Goal: Information Seeking & Learning: Learn about a topic

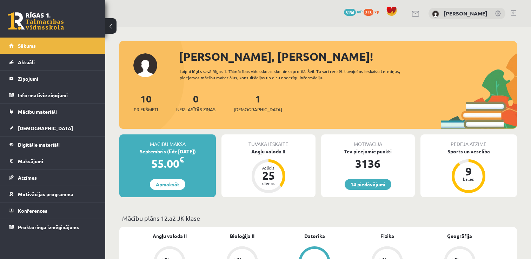
scroll to position [189, 0]
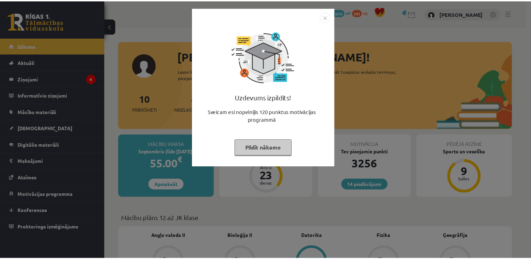
scroll to position [189, 0]
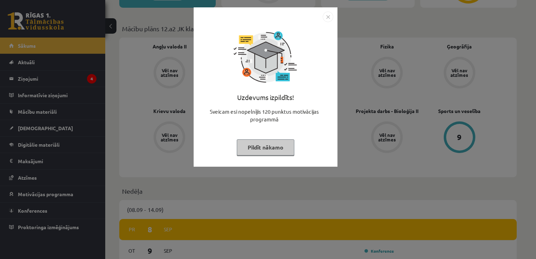
click at [267, 144] on button "Pildīt nākamo" at bounding box center [266, 147] width 58 height 16
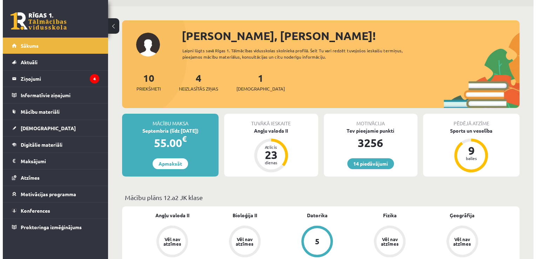
scroll to position [0, 0]
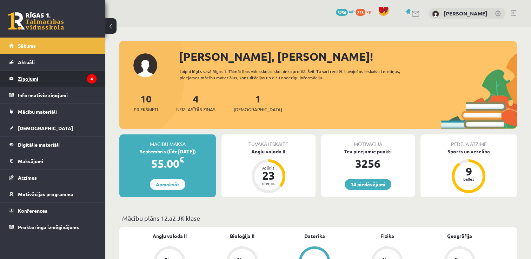
click at [51, 77] on legend "Ziņojumi 4" at bounding box center [57, 79] width 79 height 16
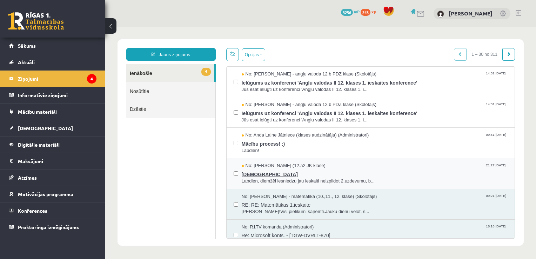
click at [391, 172] on span "ieskaite" at bounding box center [375, 173] width 266 height 9
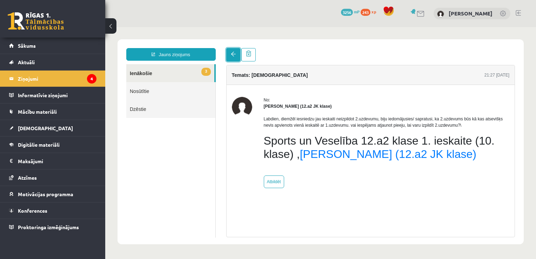
click at [233, 50] on link at bounding box center [233, 54] width 14 height 13
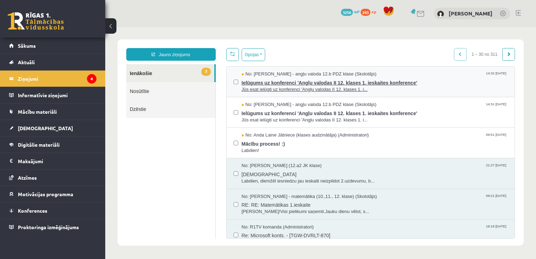
click at [382, 88] on span "Jūs esat ielūgti uz konferenci 'Angļu valodas II 12. klases 1. i..." at bounding box center [375, 89] width 266 height 7
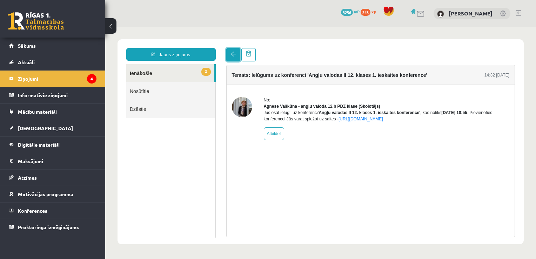
click at [231, 52] on span at bounding box center [233, 54] width 5 height 5
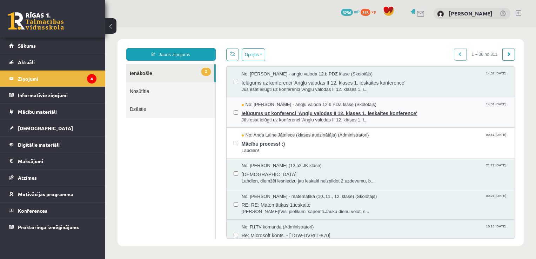
click at [380, 117] on span "Jūs esat ielūgti uz konferenci 'Angļu valodas II 12. klases 1. i..." at bounding box center [375, 120] width 266 height 7
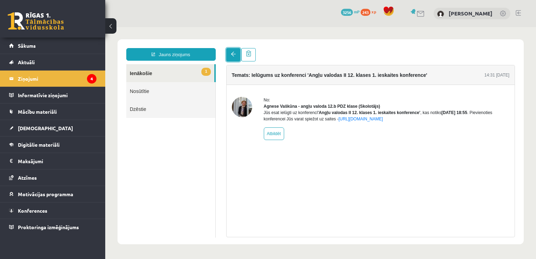
click at [229, 52] on link at bounding box center [233, 54] width 14 height 13
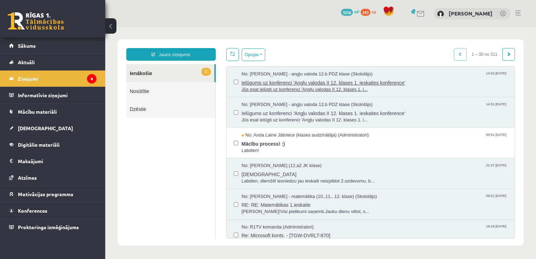
click at [427, 79] on span "Ielūgums uz konferenci 'Angļu valodas II 12. klases 1. ieskaites konference'" at bounding box center [375, 82] width 266 height 9
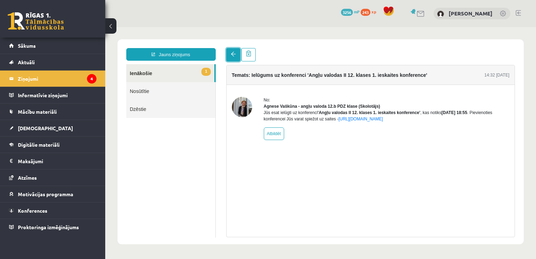
click at [231, 55] on span at bounding box center [233, 54] width 5 height 5
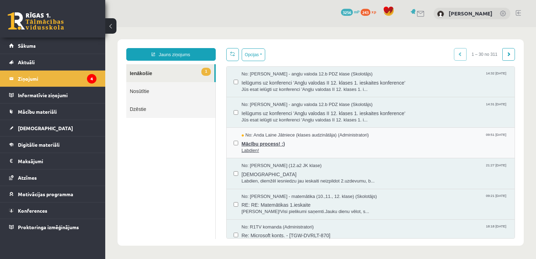
click at [299, 147] on span "Labdien!" at bounding box center [375, 150] width 266 height 7
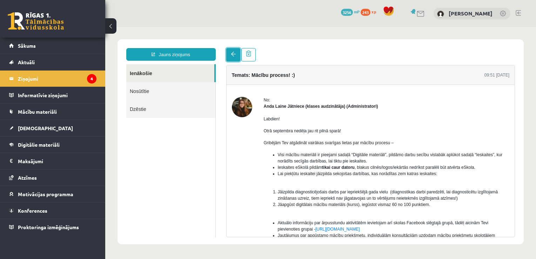
click at [232, 52] on span at bounding box center [233, 54] width 5 height 5
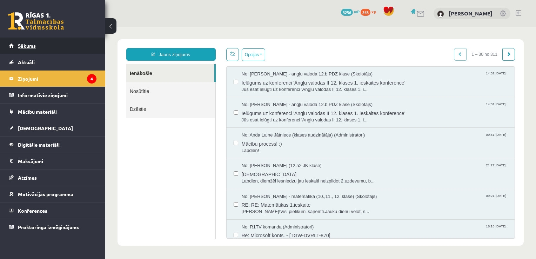
click at [81, 47] on link "Sākums" at bounding box center [52, 46] width 87 height 16
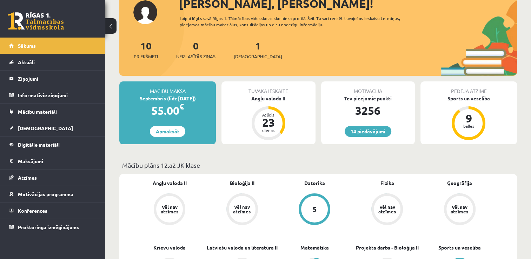
scroll to position [53, 0]
click at [78, 114] on link "Mācību materiāli" at bounding box center [52, 111] width 87 height 16
